Goal: Task Accomplishment & Management: Use online tool/utility

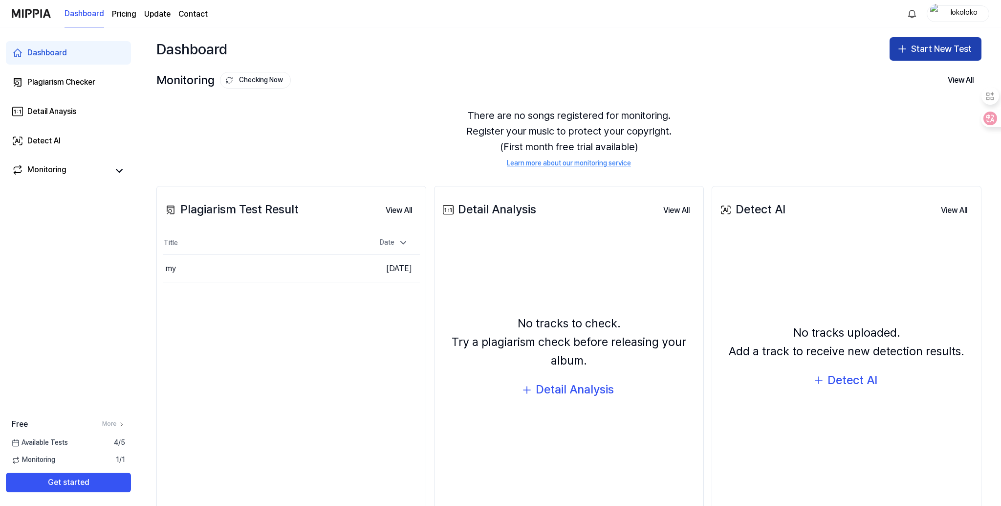
click at [909, 49] on button "Start New Test" at bounding box center [936, 48] width 92 height 23
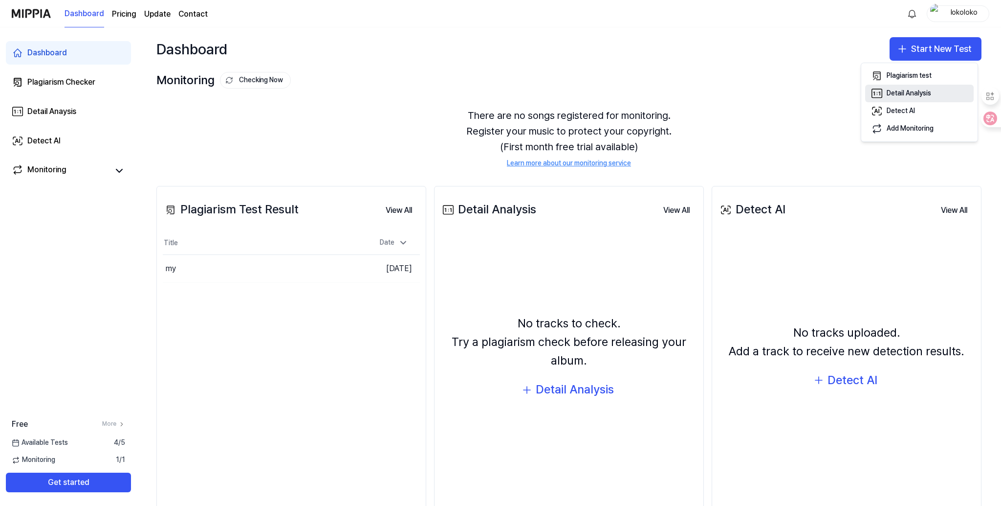
click at [912, 94] on div "Detail Analysis" at bounding box center [909, 93] width 44 height 10
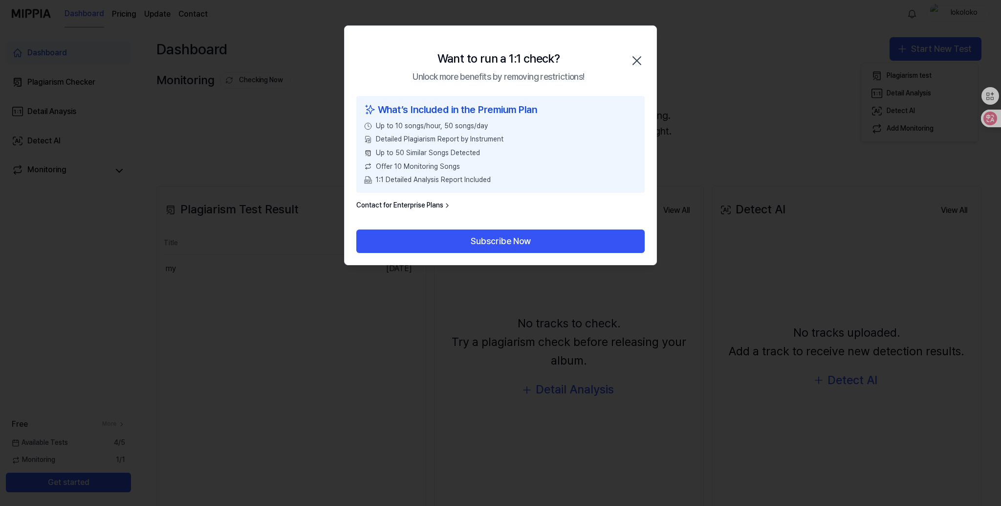
click at [641, 56] on icon "button" at bounding box center [637, 61] width 16 height 16
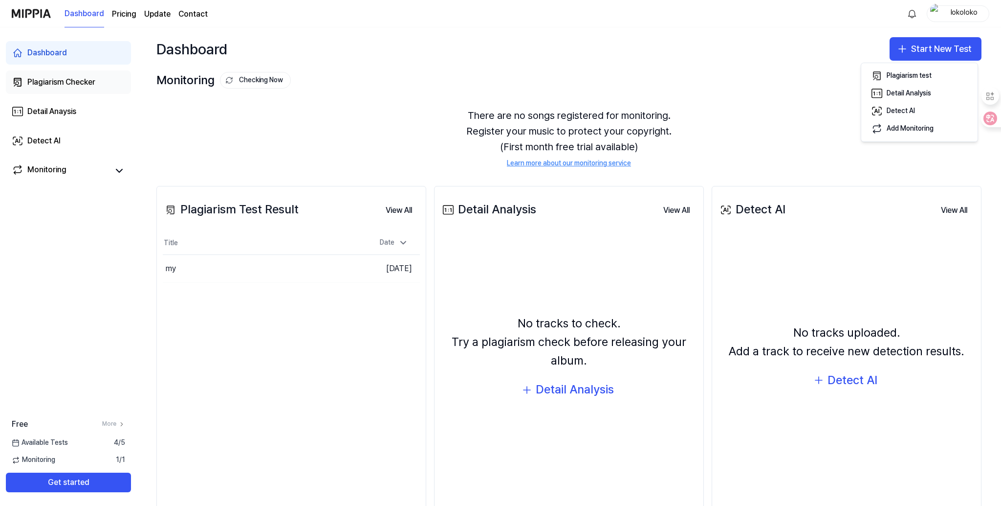
click at [54, 90] on link "Plagiarism Checker" at bounding box center [68, 81] width 125 height 23
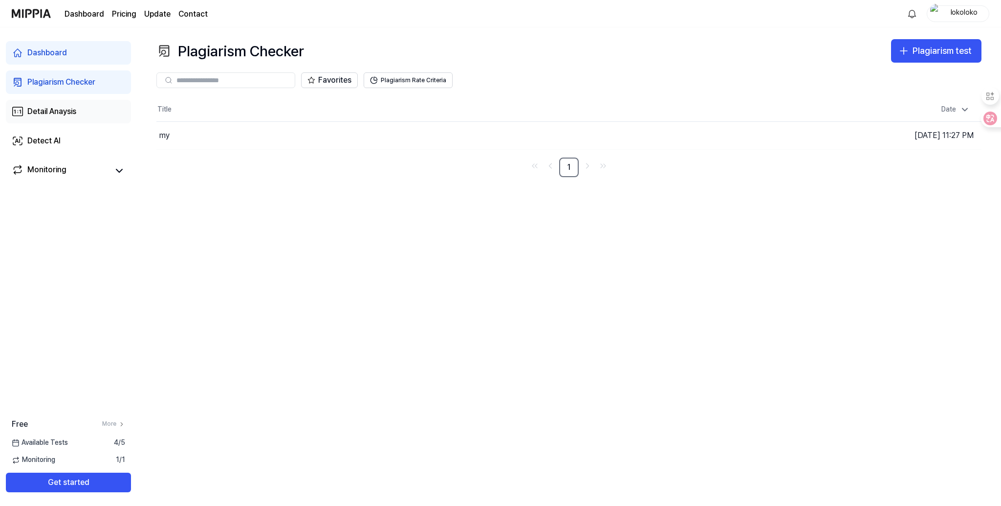
click at [33, 108] on div "Detail Anaysis" at bounding box center [51, 112] width 49 height 12
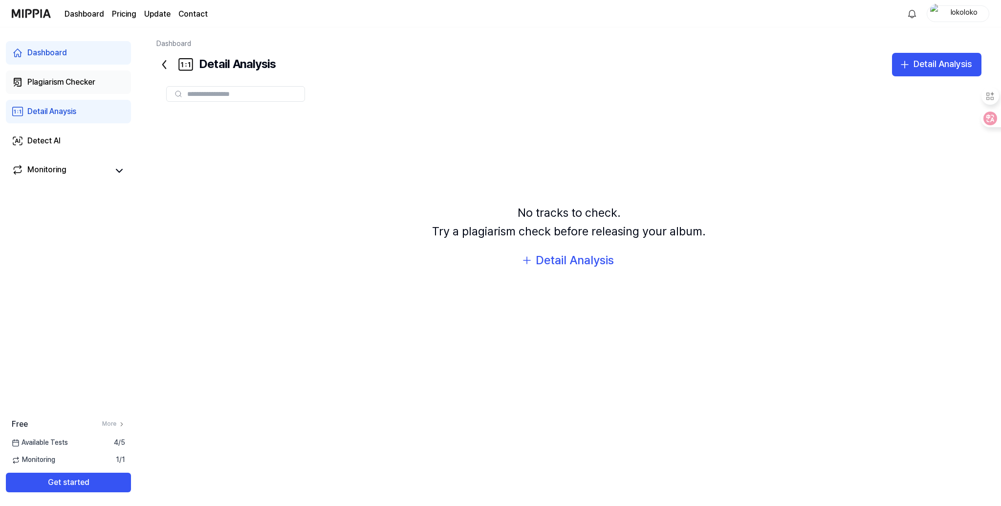
click at [83, 83] on div "Plagiarism Checker" at bounding box center [61, 82] width 68 height 12
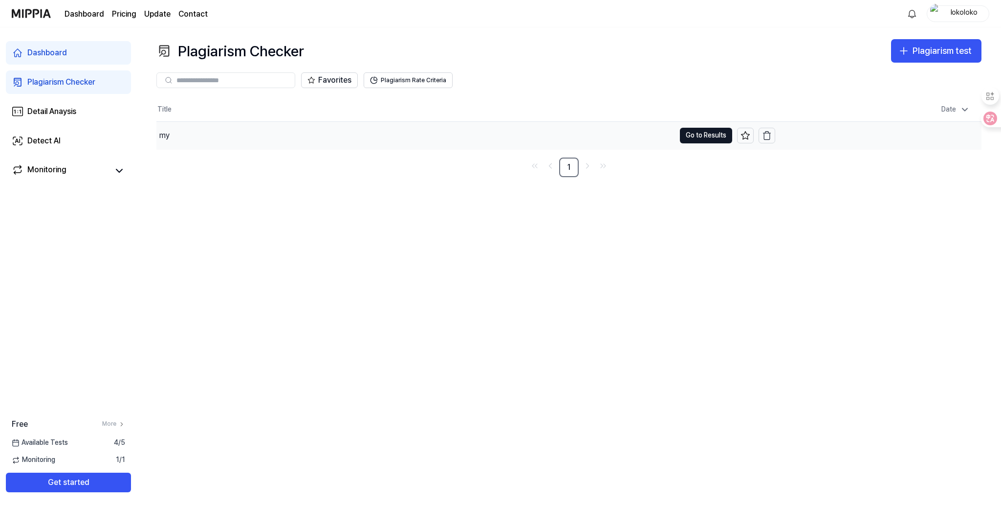
click at [214, 136] on div "my" at bounding box center [415, 135] width 519 height 27
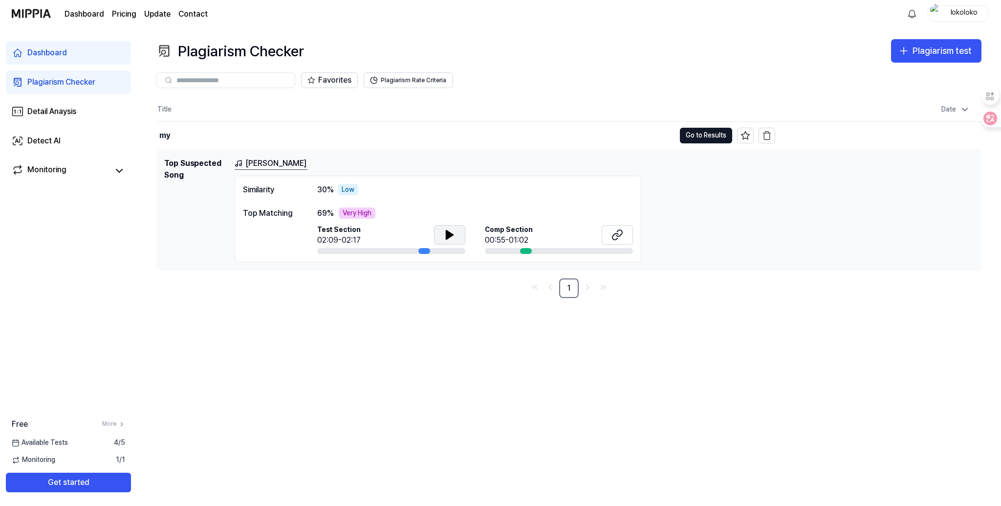
click at [446, 238] on icon at bounding box center [449, 234] width 7 height 9
click at [699, 136] on button "Go to Results" at bounding box center [706, 136] width 52 height 16
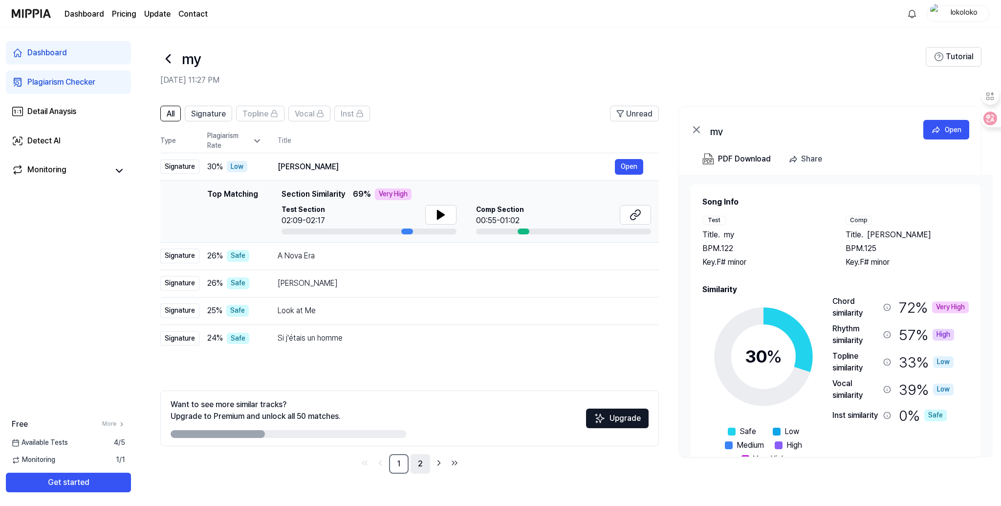
click at [416, 465] on link "2" at bounding box center [421, 464] width 20 height 20
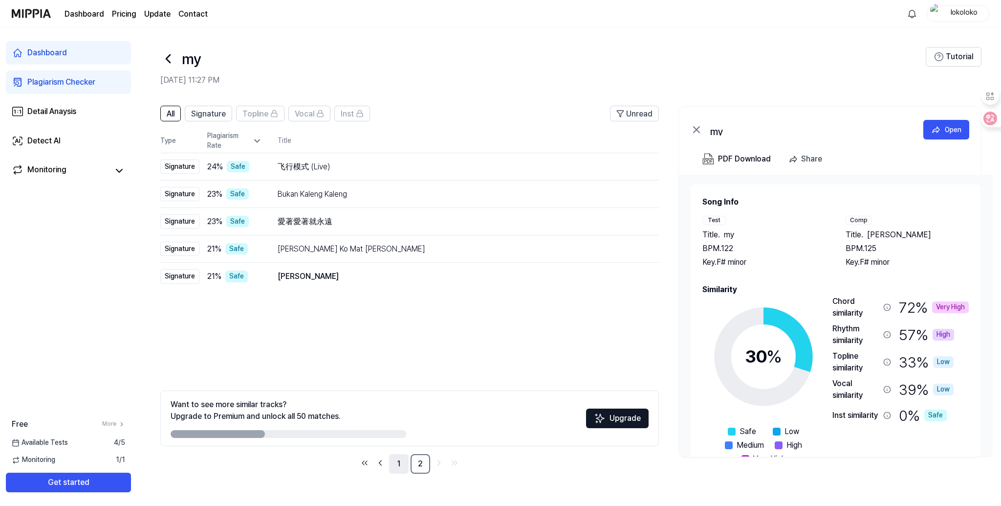
click at [395, 459] on link "1" at bounding box center [399, 464] width 20 height 20
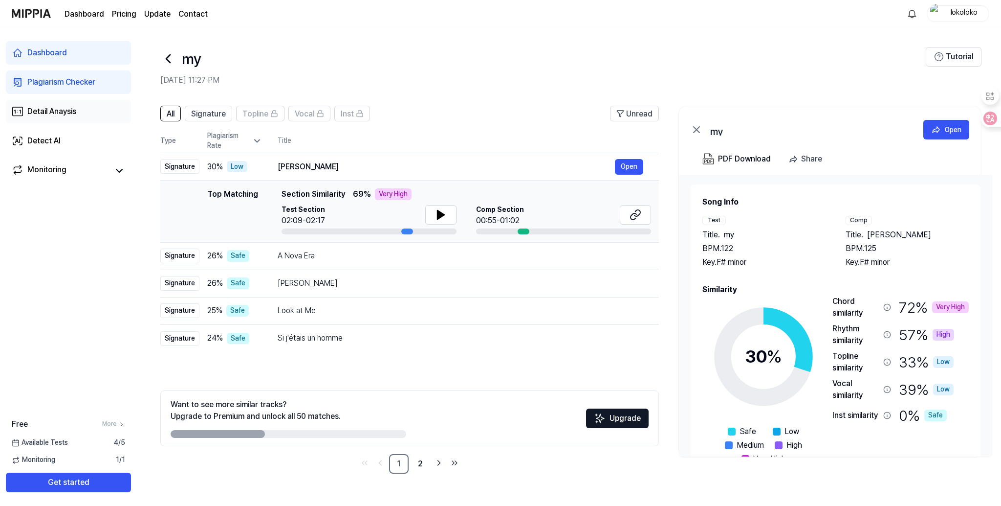
click at [58, 113] on div "Detail Anaysis" at bounding box center [51, 112] width 49 height 12
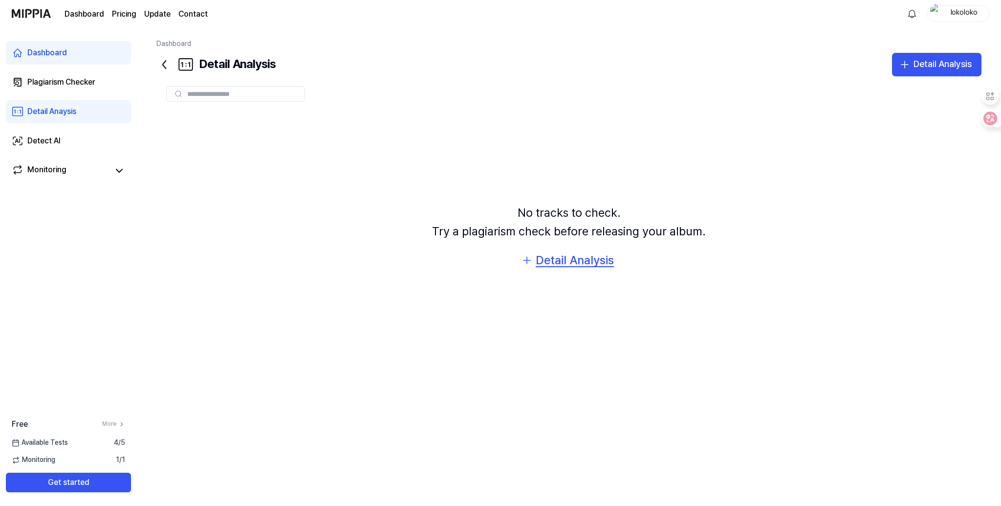
click at [589, 258] on div "Detail Analysis" at bounding box center [575, 260] width 78 height 19
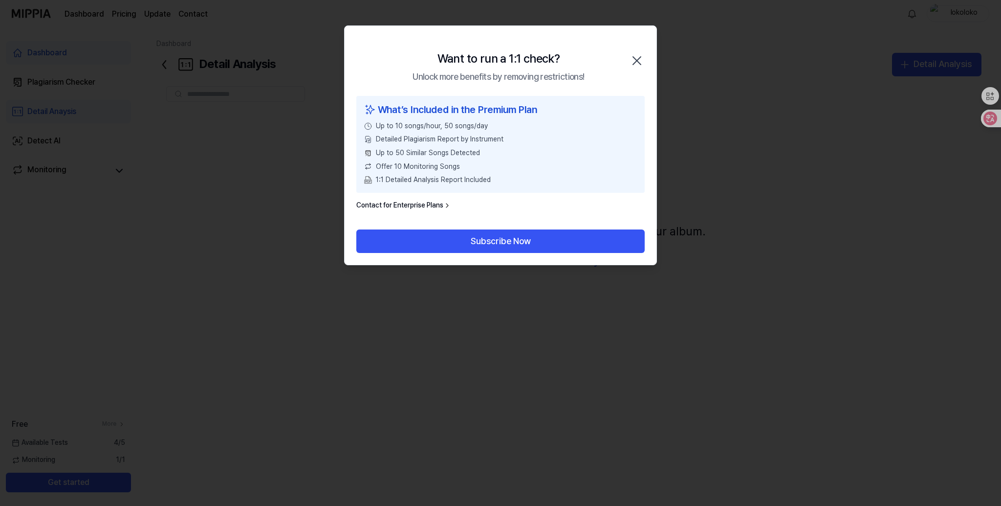
click at [639, 64] on icon "button" at bounding box center [637, 61] width 16 height 16
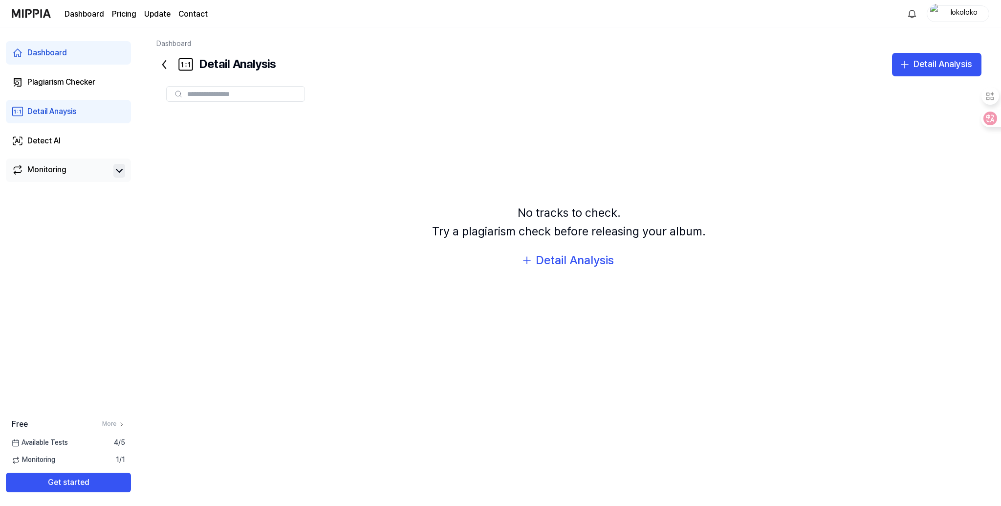
click at [118, 167] on icon at bounding box center [119, 171] width 12 height 12
click at [63, 174] on div "Monitoring" at bounding box center [46, 171] width 39 height 14
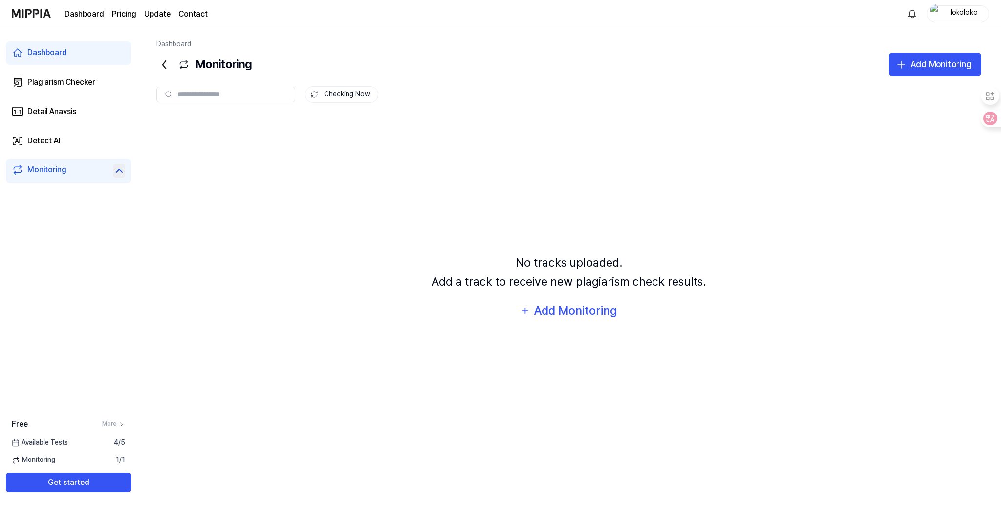
click at [50, 174] on div "Monitoring" at bounding box center [46, 171] width 39 height 14
click at [41, 87] on div "Plagiarism Checker" at bounding box center [61, 82] width 68 height 12
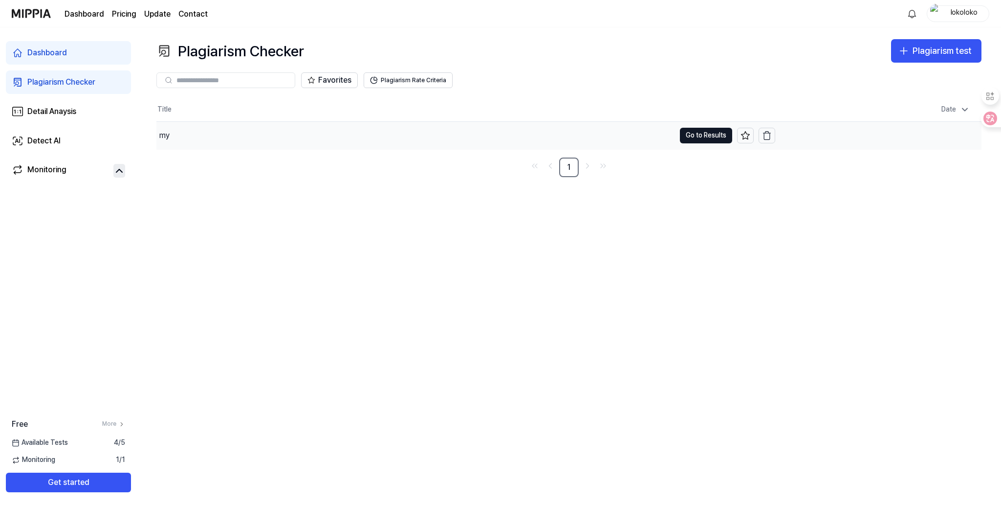
click at [180, 134] on div "my" at bounding box center [415, 135] width 519 height 27
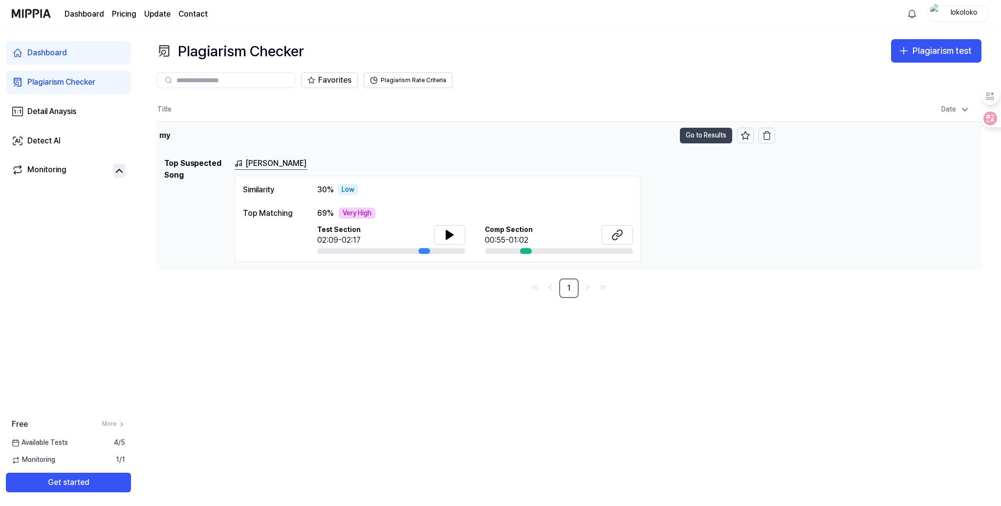
click at [689, 138] on button "Go to Results" at bounding box center [706, 136] width 52 height 16
